Goal: Task Accomplishment & Management: Manage account settings

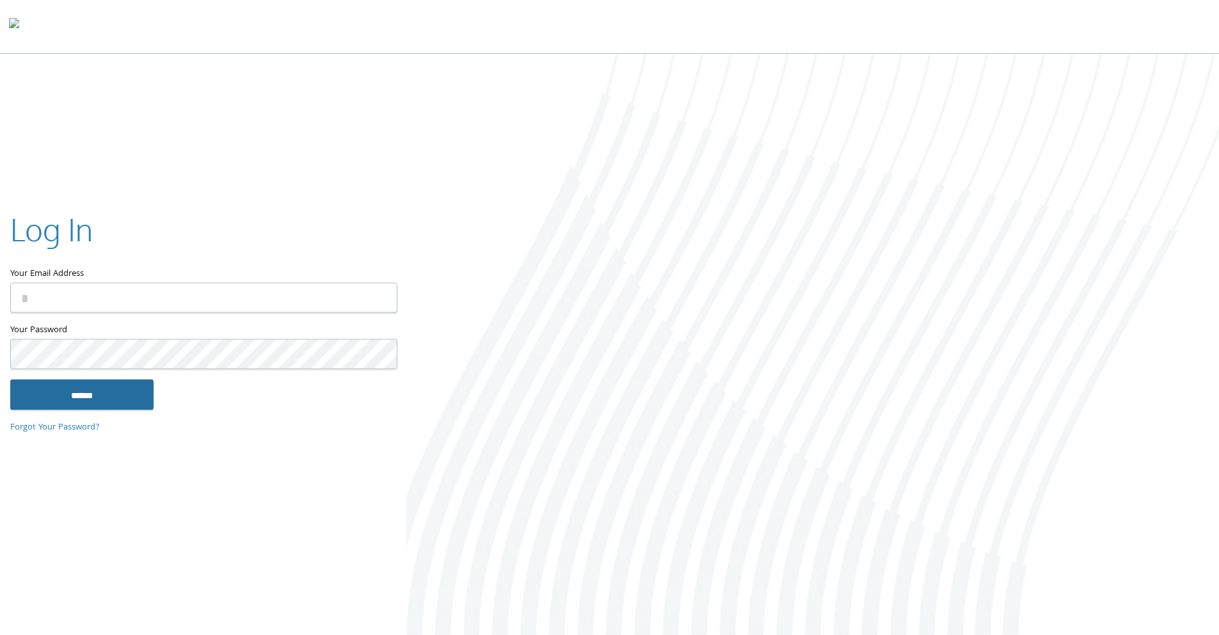
type input "**********"
click at [118, 383] on input "******" at bounding box center [81, 394] width 143 height 31
type input "**********"
click at [99, 386] on input "******" at bounding box center [81, 394] width 143 height 31
